Goal: Obtain resource: Download file/media

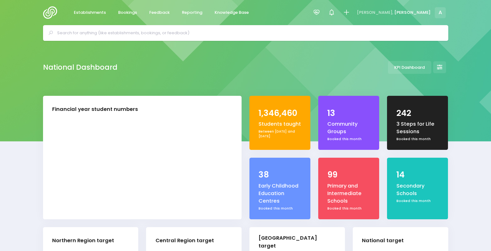
select select "5"
click at [320, 12] on icon at bounding box center [316, 12] width 7 height 7
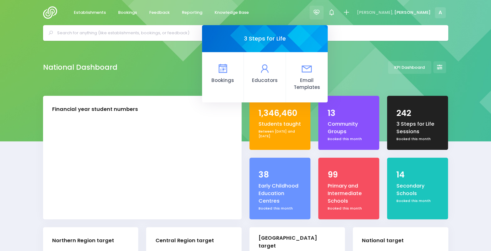
click at [320, 12] on icon at bounding box center [316, 12] width 7 height 7
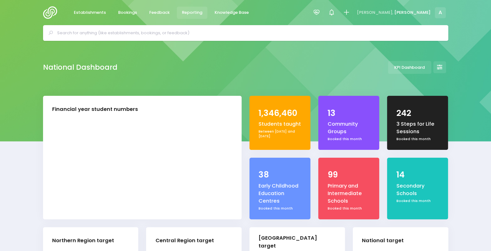
click at [194, 14] on span "Reporting" at bounding box center [192, 12] width 20 height 6
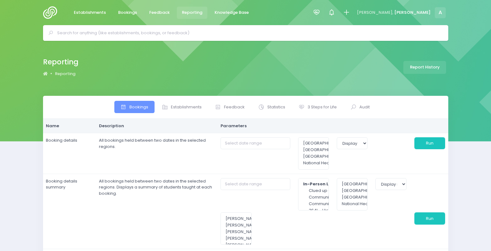
select select
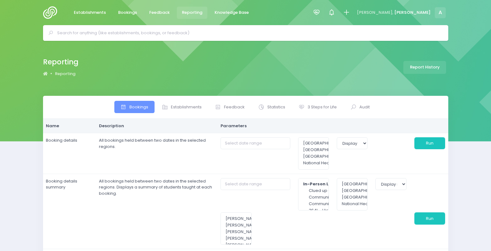
select select
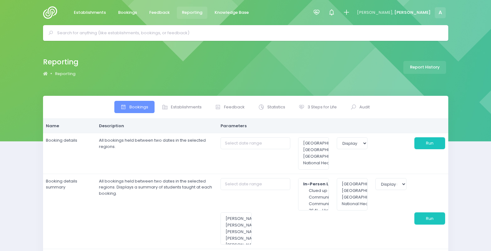
select select
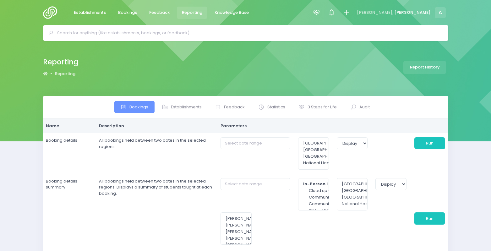
select select
type input "01/10/2025 to 31/10/2025"
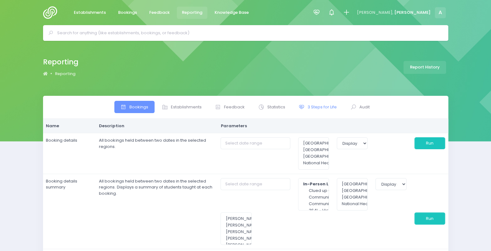
type input "01/10/2025 to 31/10/2025"
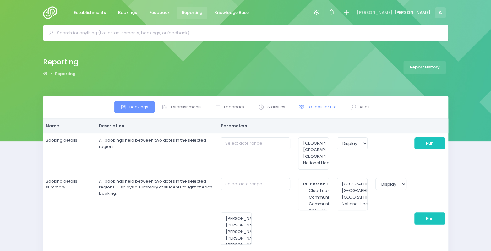
type input "01/10/2025 to 31/10/2025"
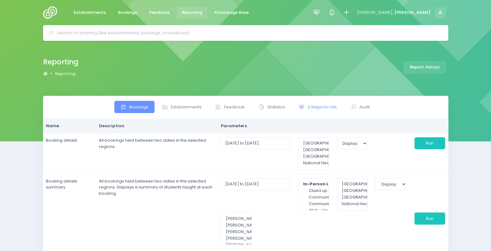
select select
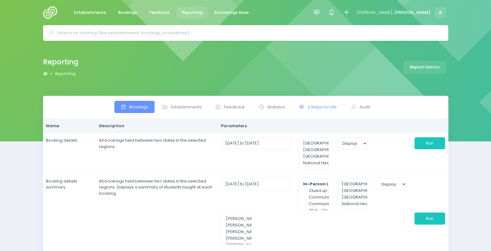
select select
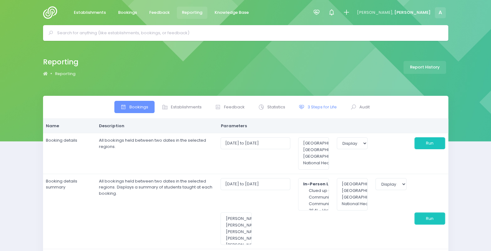
select select
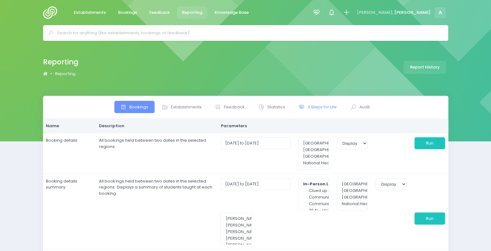
select select
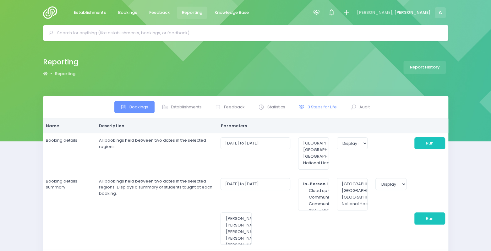
select select
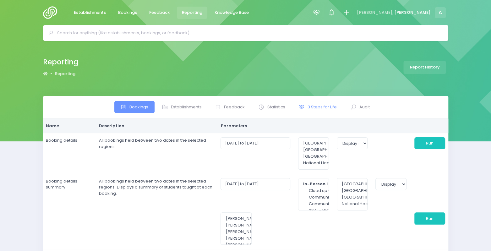
select select
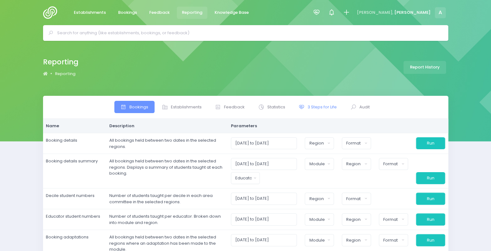
click at [327, 107] on span "3 Steps for Life" at bounding box center [322, 107] width 29 height 6
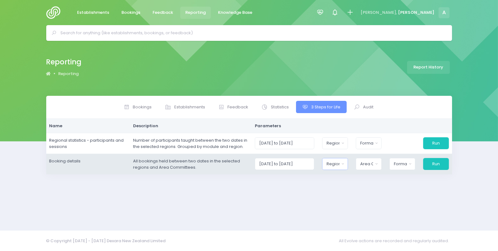
click at [339, 162] on div "Region" at bounding box center [332, 164] width 13 height 6
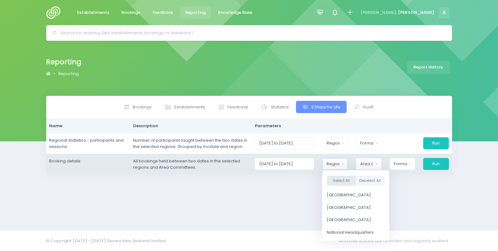
click at [347, 183] on button "Select All" at bounding box center [341, 181] width 29 height 10
select select "Northern"
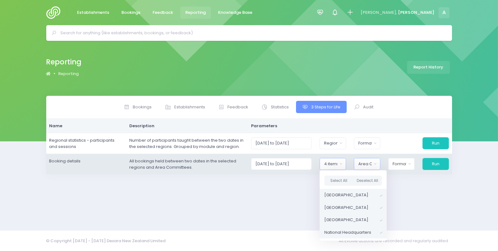
click at [377, 166] on button "Area Committee" at bounding box center [367, 164] width 26 height 12
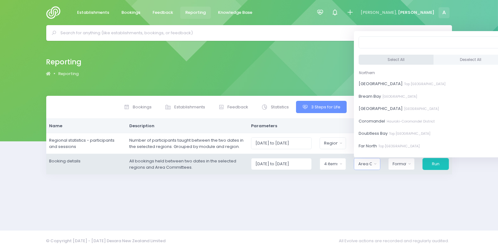
click at [383, 58] on button "Select All" at bounding box center [395, 60] width 75 height 10
select select "Bay of Islands"
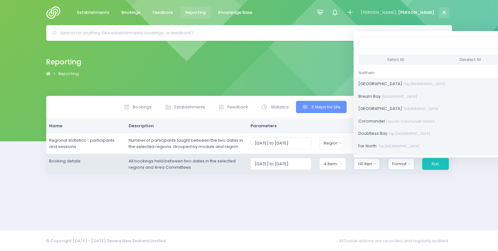
click at [405, 164] on div "Format" at bounding box center [399, 164] width 14 height 6
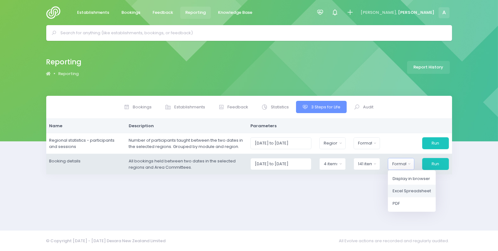
click at [417, 189] on span "Excel Spreadsheet" at bounding box center [411, 191] width 38 height 6
select select "excel"
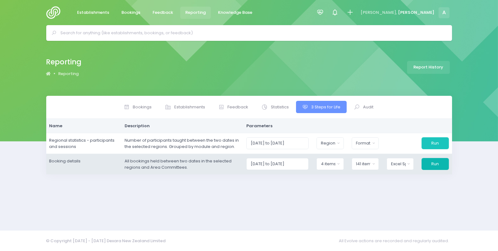
click at [436, 167] on button "Run" at bounding box center [434, 164] width 27 height 12
